Goal: Navigation & Orientation: Understand site structure

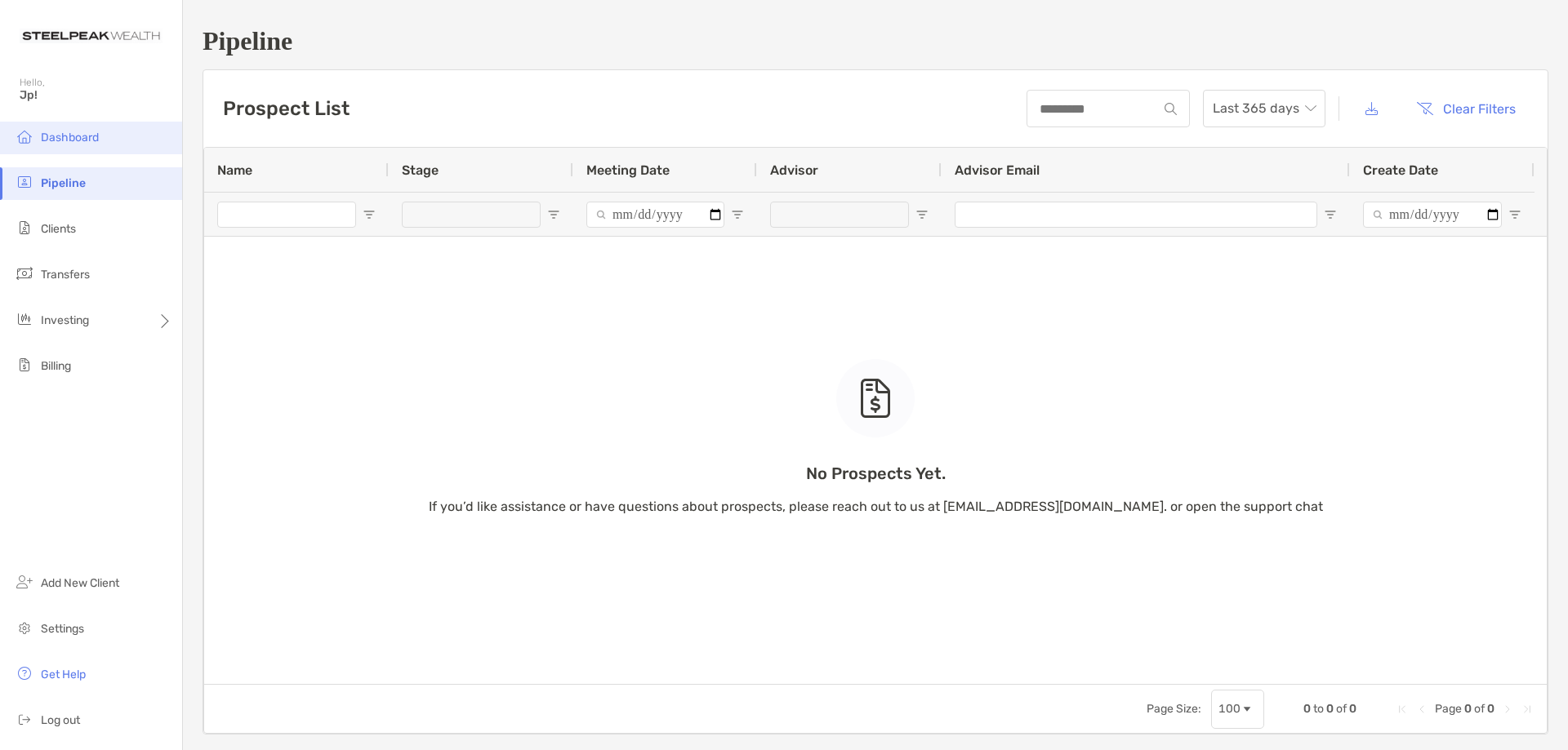
click at [73, 140] on span "Dashboard" at bounding box center [70, 137] width 58 height 14
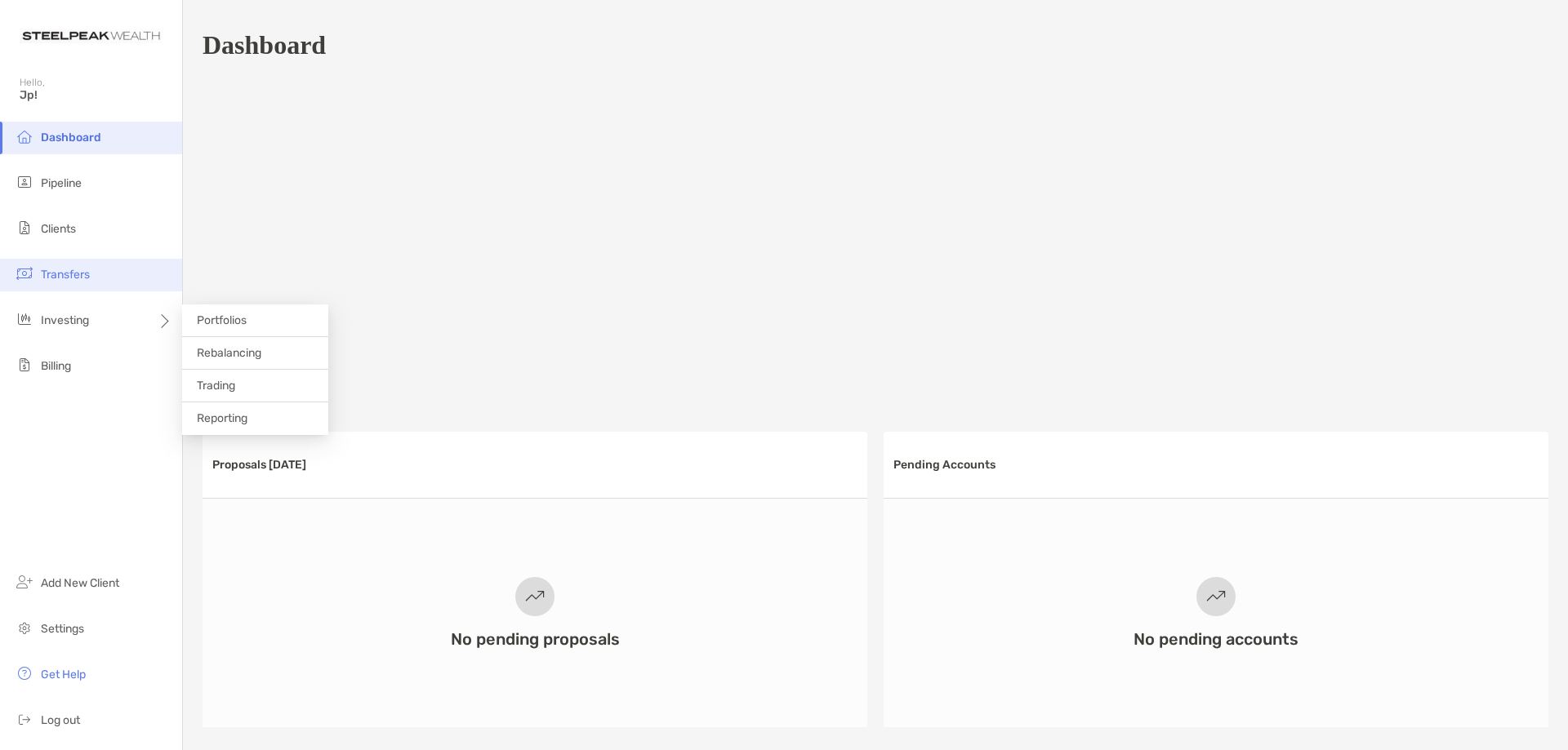
click at [66, 281] on span "Transfers" at bounding box center [65, 275] width 49 height 14
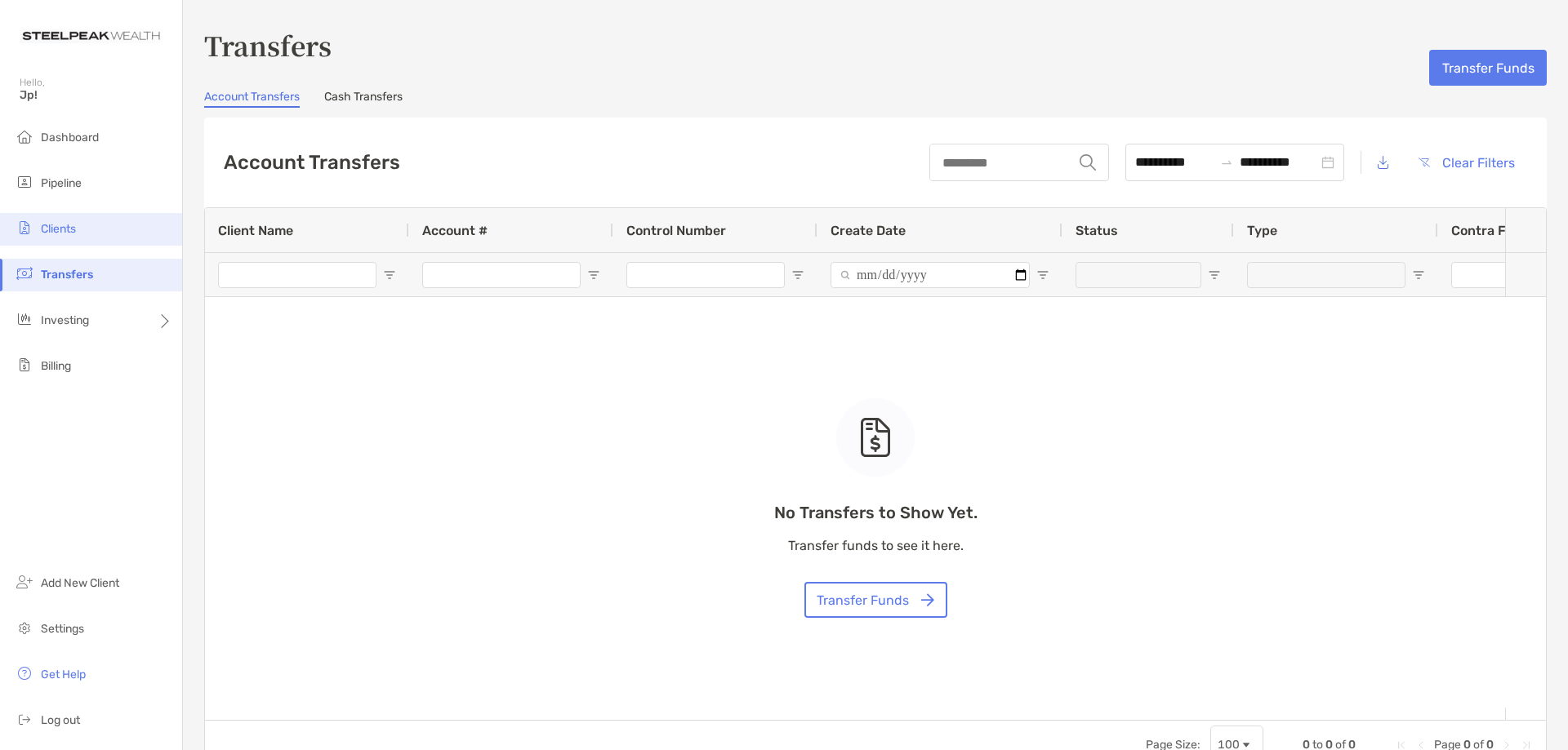
click at [70, 228] on span "Clients" at bounding box center [58, 229] width 35 height 14
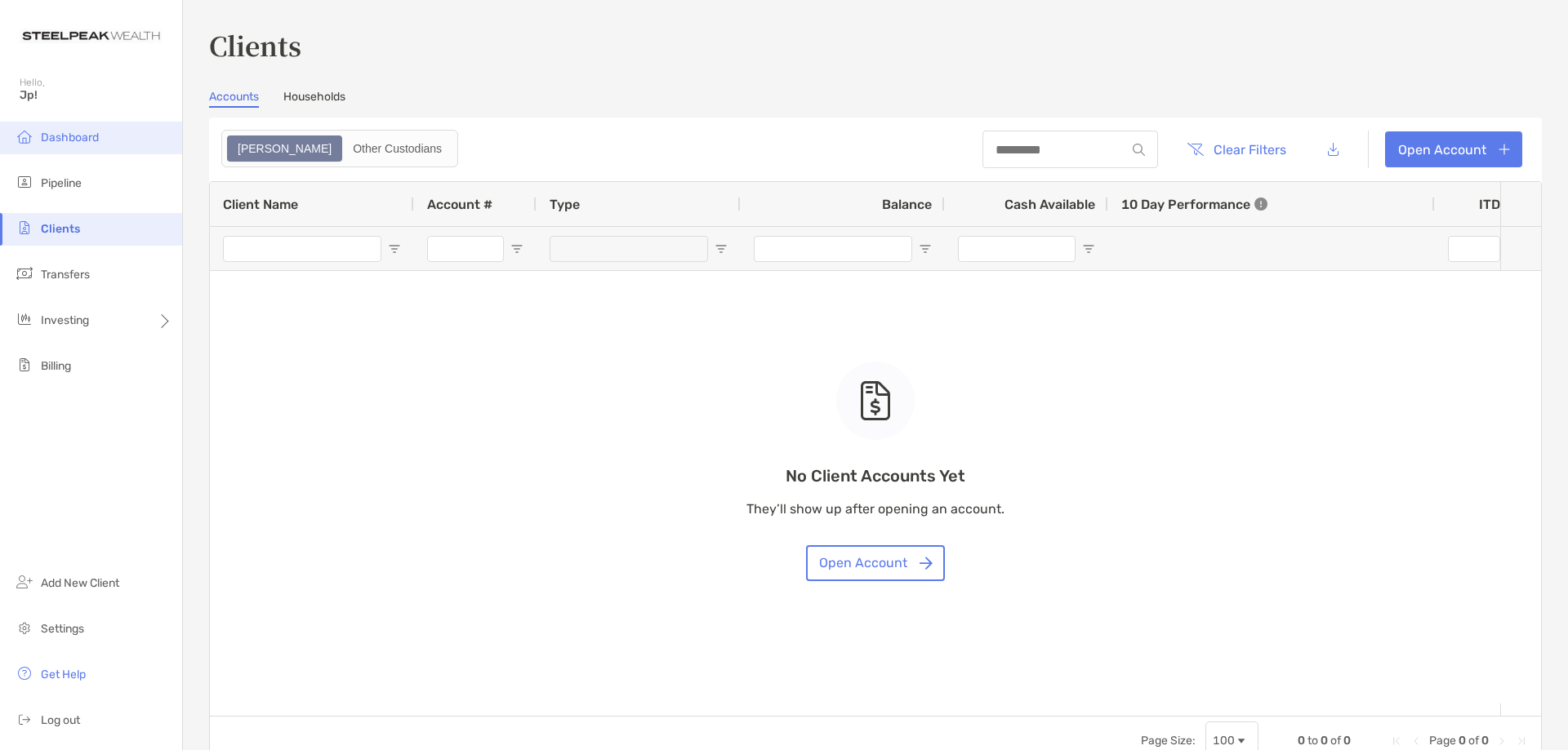
click at [88, 136] on span "Dashboard" at bounding box center [70, 137] width 58 height 14
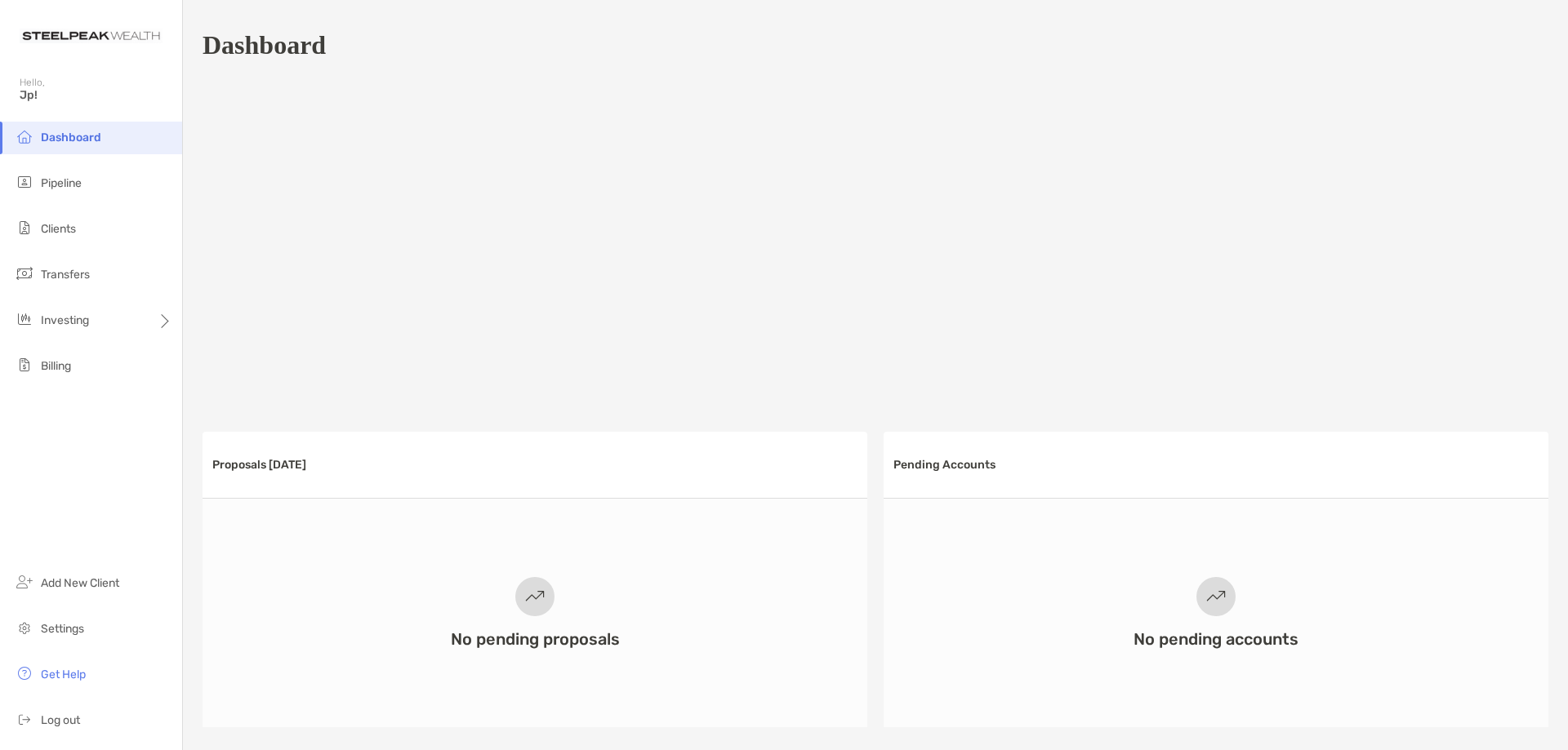
drag, startPoint x: 140, startPoint y: 358, endPoint x: 131, endPoint y: 347, distance: 14.2
click at [138, 354] on li "Billing" at bounding box center [91, 366] width 182 height 33
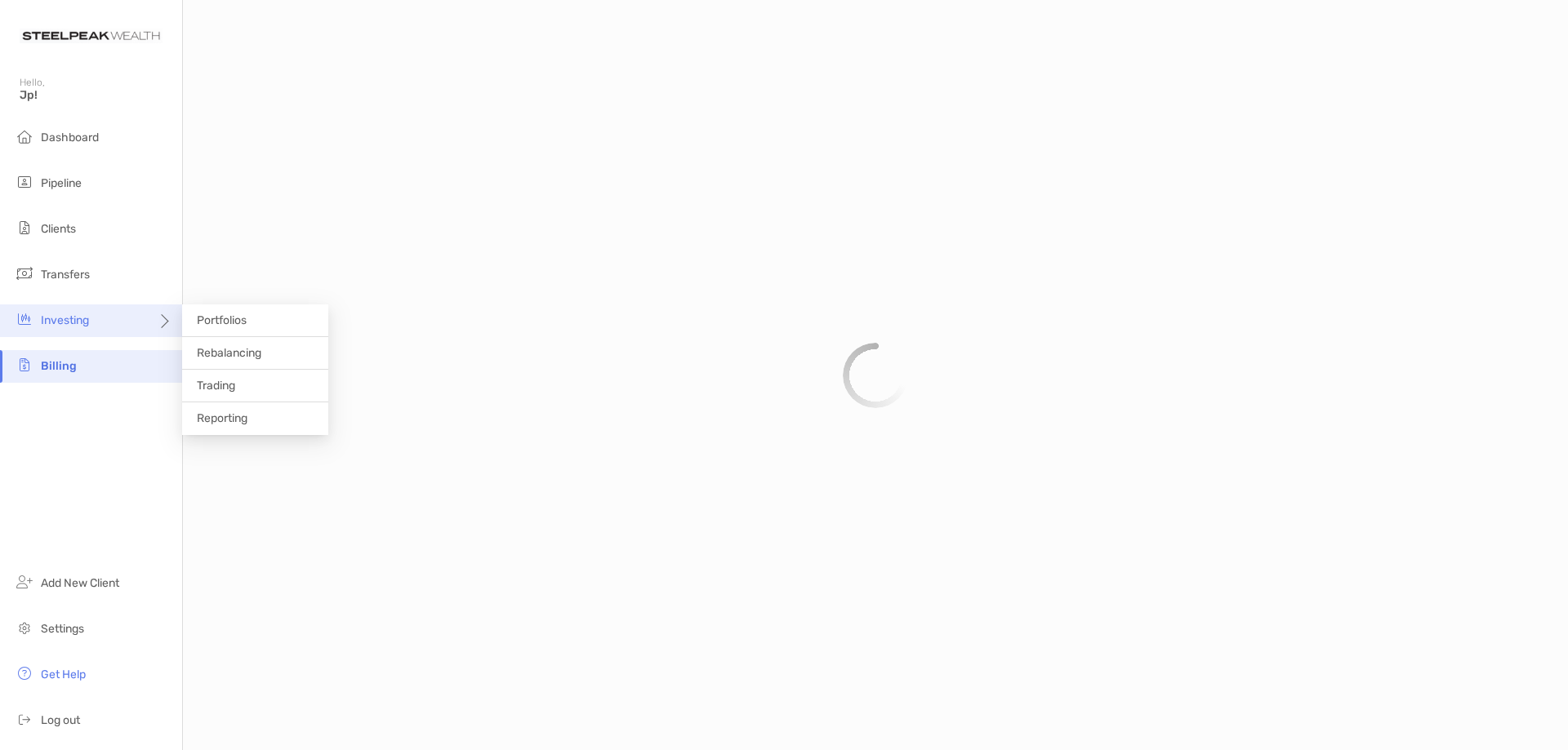
click at [123, 333] on div "Investing" at bounding box center [91, 320] width 182 height 33
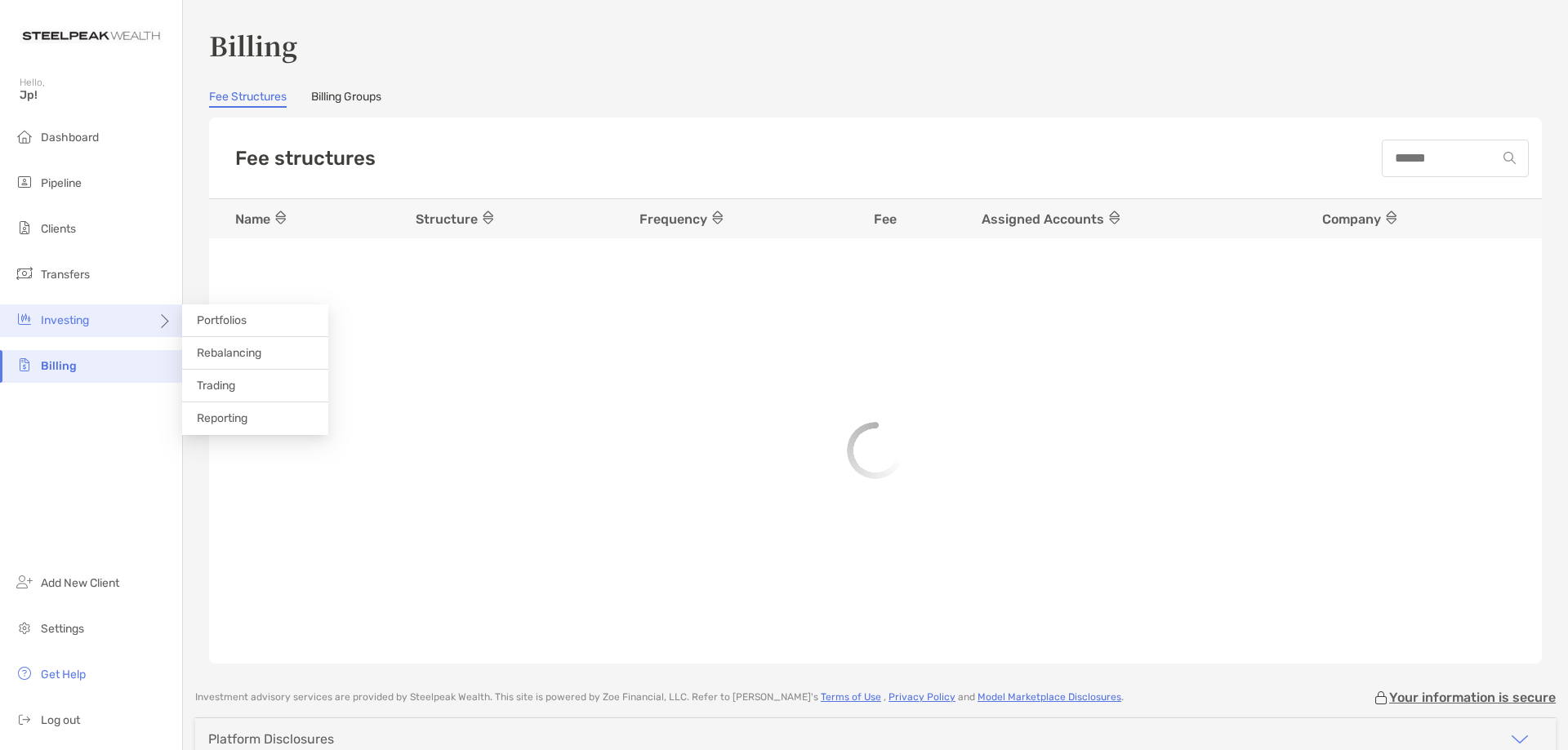
click at [77, 312] on div "Investing" at bounding box center [91, 320] width 182 height 33
